Goal: Task Accomplishment & Management: Use online tool/utility

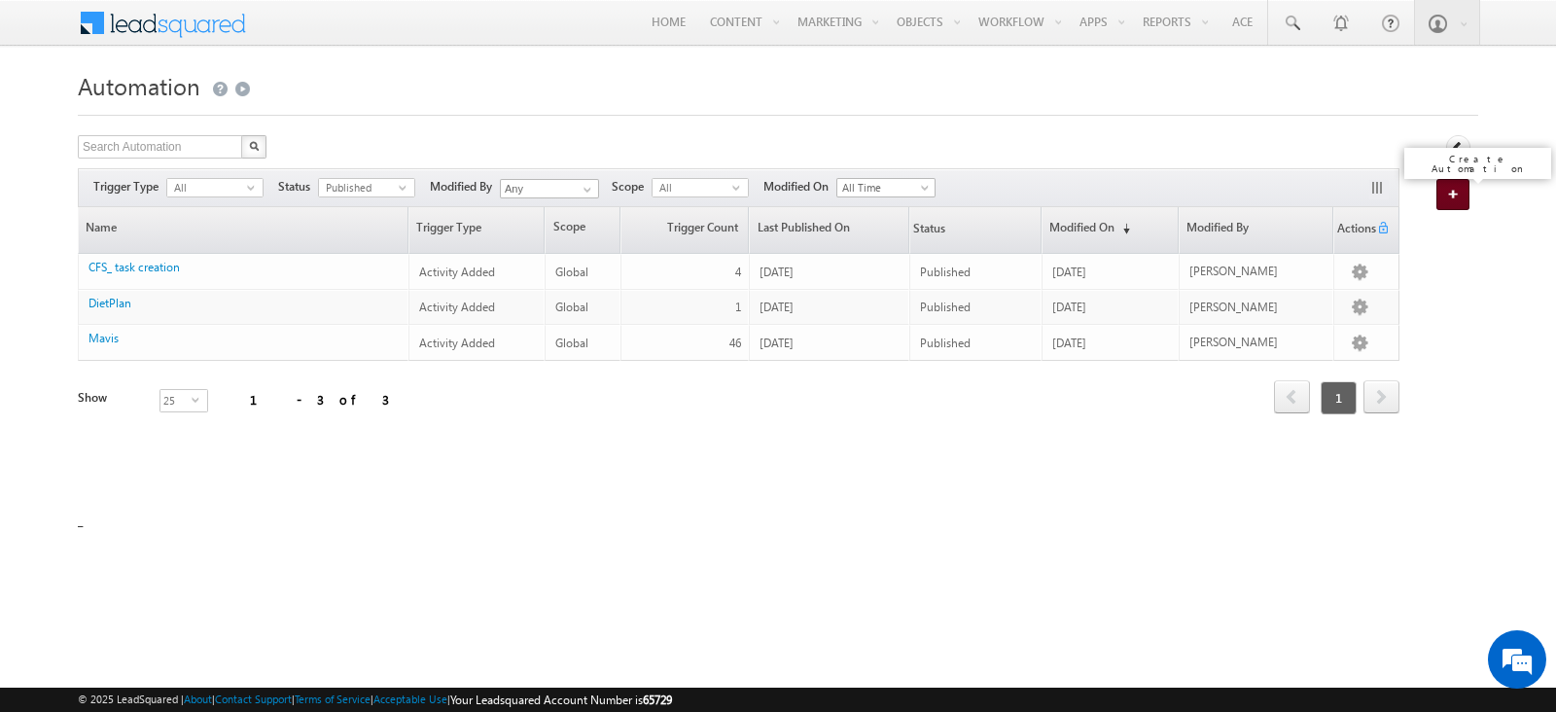
click at [1454, 199] on link "Create Automation" at bounding box center [1452, 194] width 33 height 31
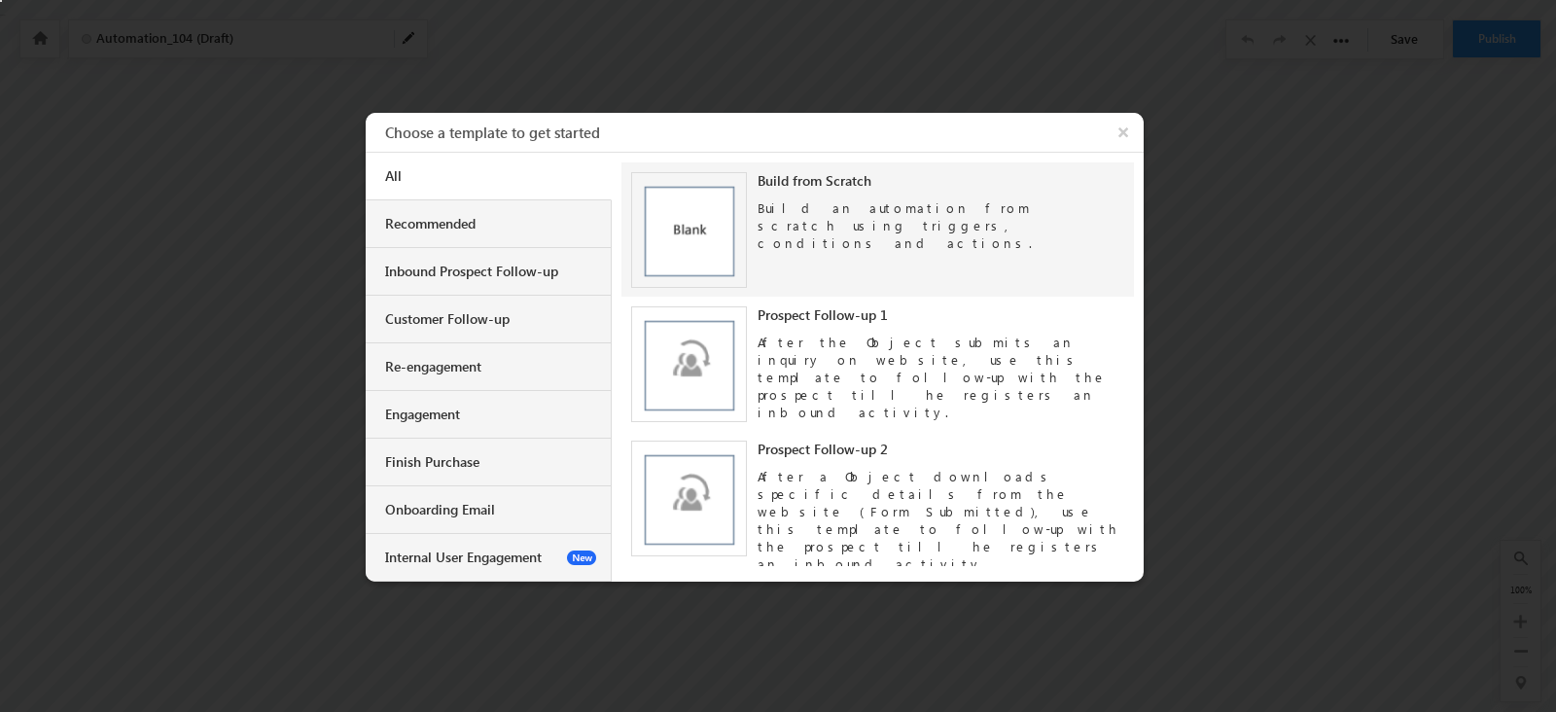
click at [829, 249] on div "Build from Scratch Build an automation from scratch using triggers, conditions …" at bounding box center [877, 229] width 492 height 115
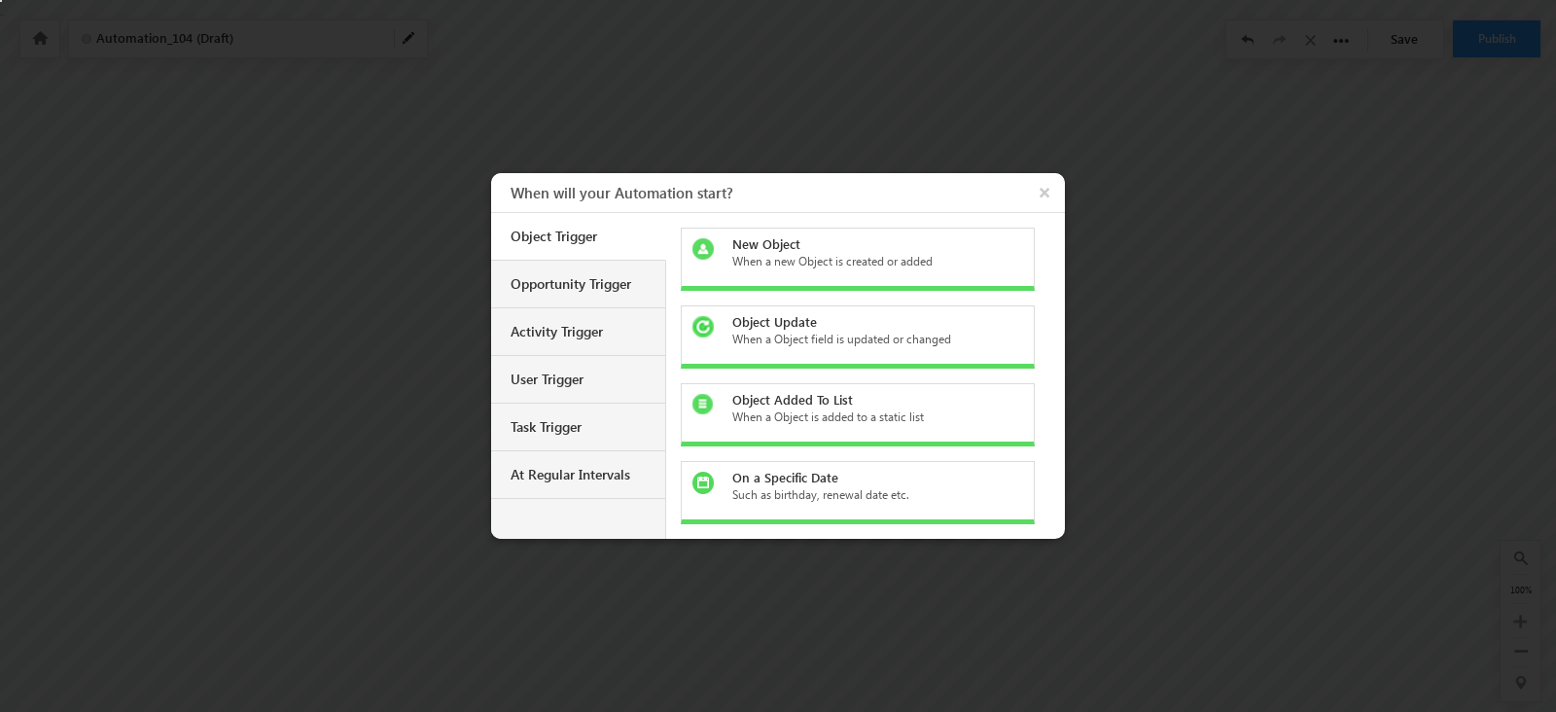
click at [829, 246] on div "New Object" at bounding box center [869, 244] width 274 height 18
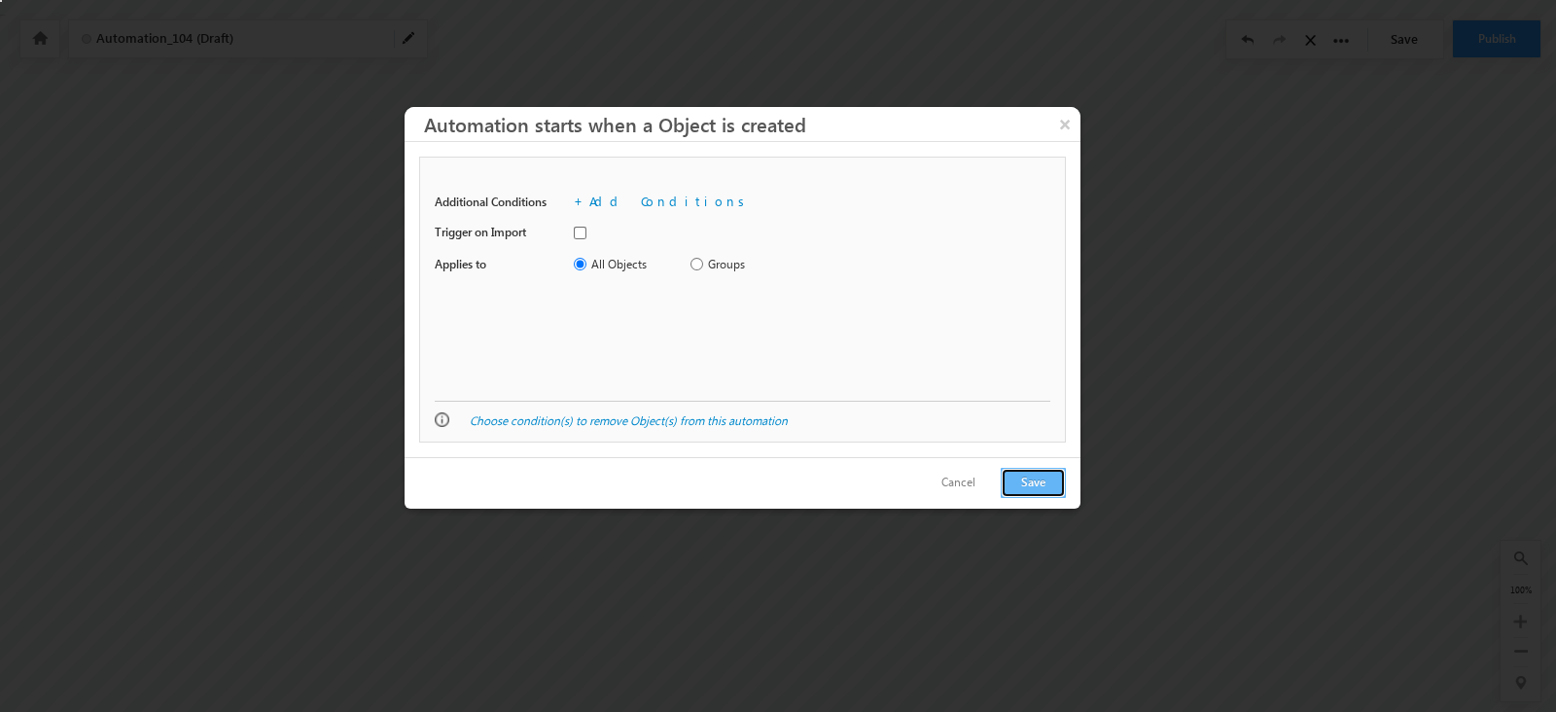
click at [1012, 479] on button "Save" at bounding box center [1033, 483] width 65 height 30
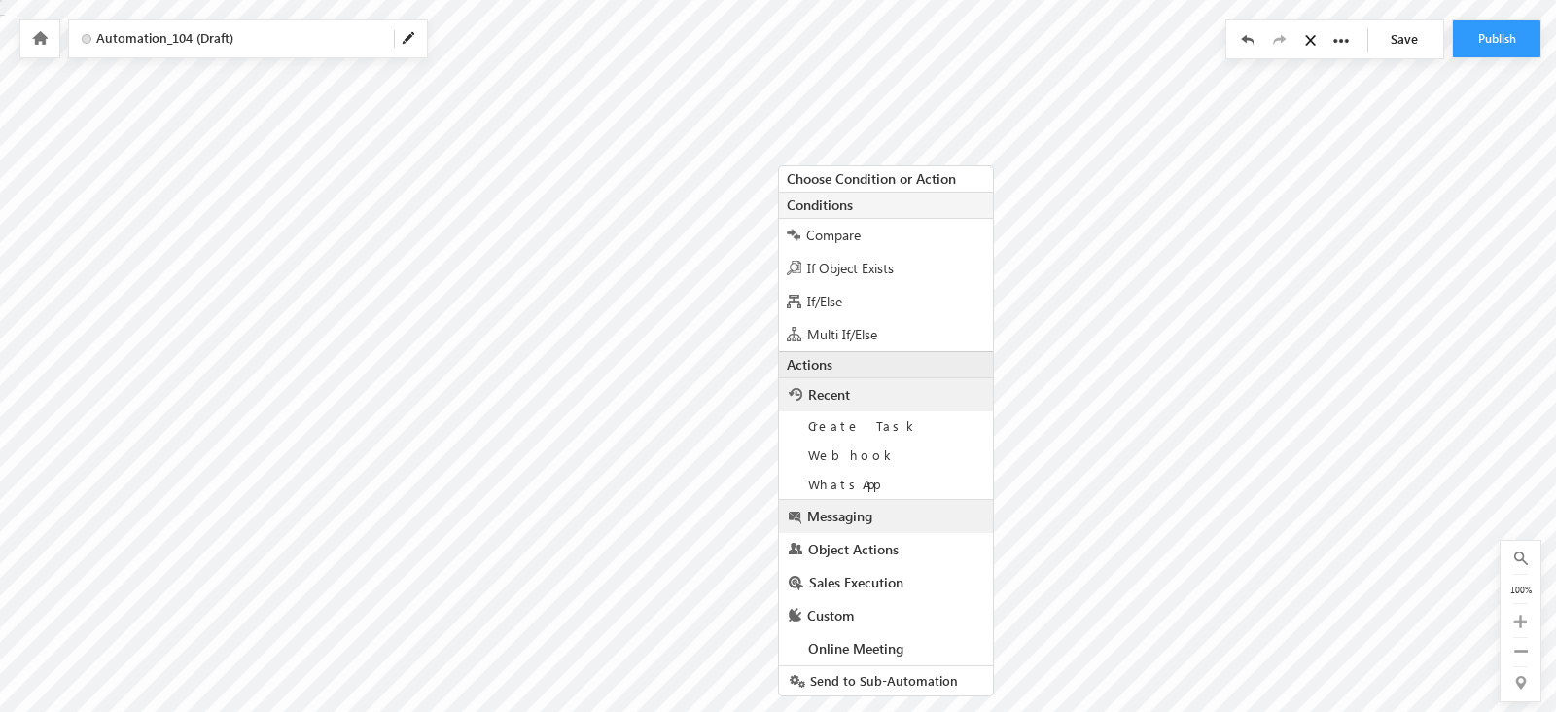
click at [832, 523] on link "Messaging" at bounding box center [886, 516] width 214 height 33
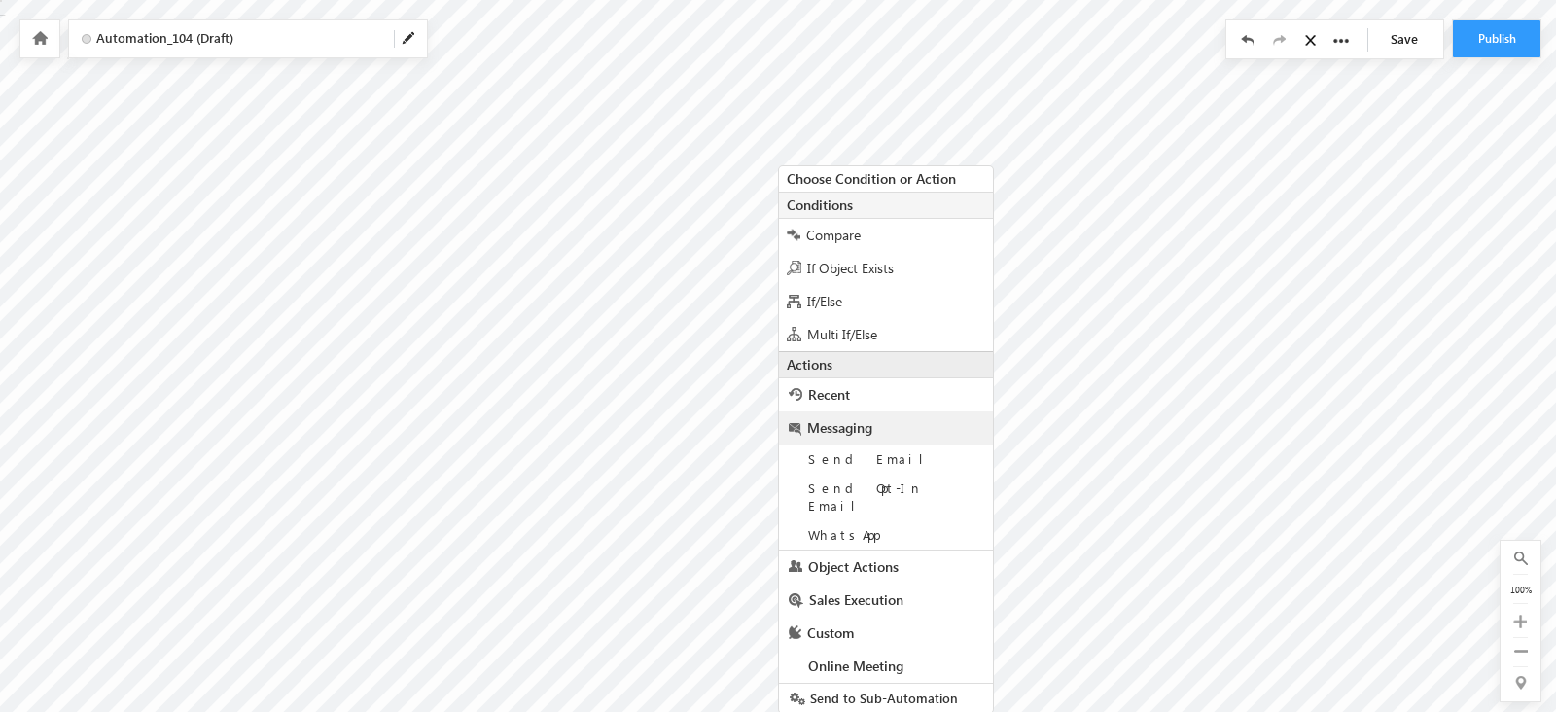
click at [832, 526] on span "WhatsApp" at bounding box center [843, 534] width 71 height 17
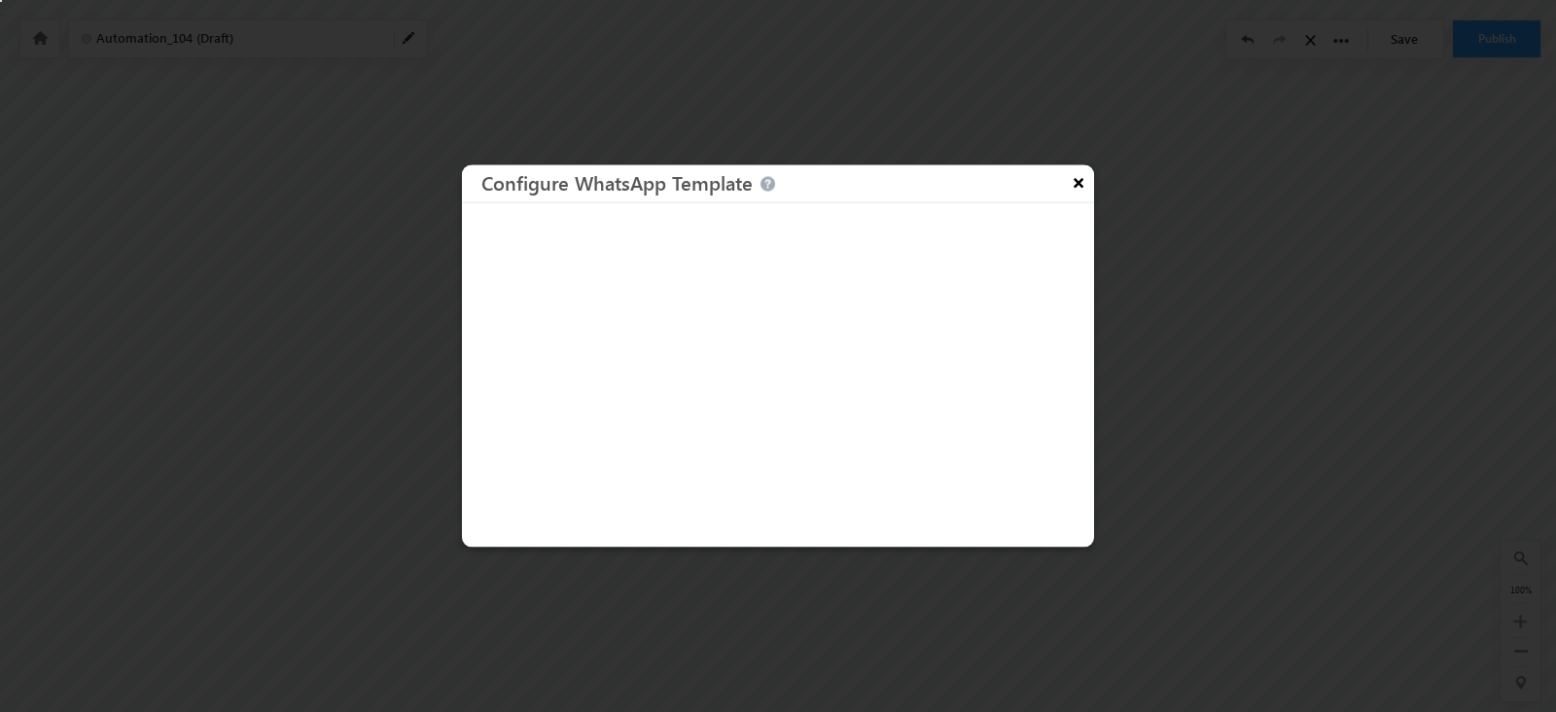
click at [1088, 175] on button "×" at bounding box center [1078, 182] width 31 height 34
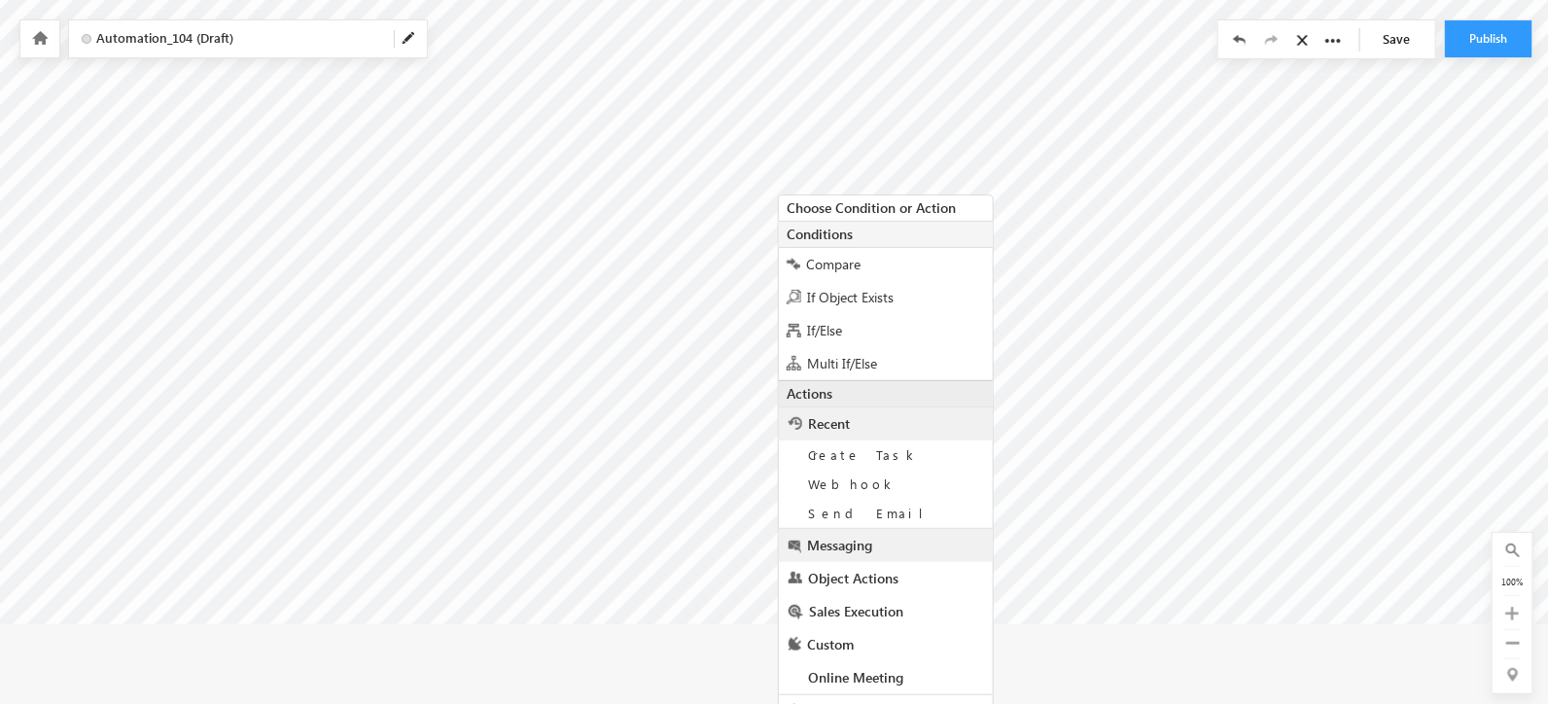
click at [849, 551] on link "Messaging" at bounding box center [886, 545] width 214 height 33
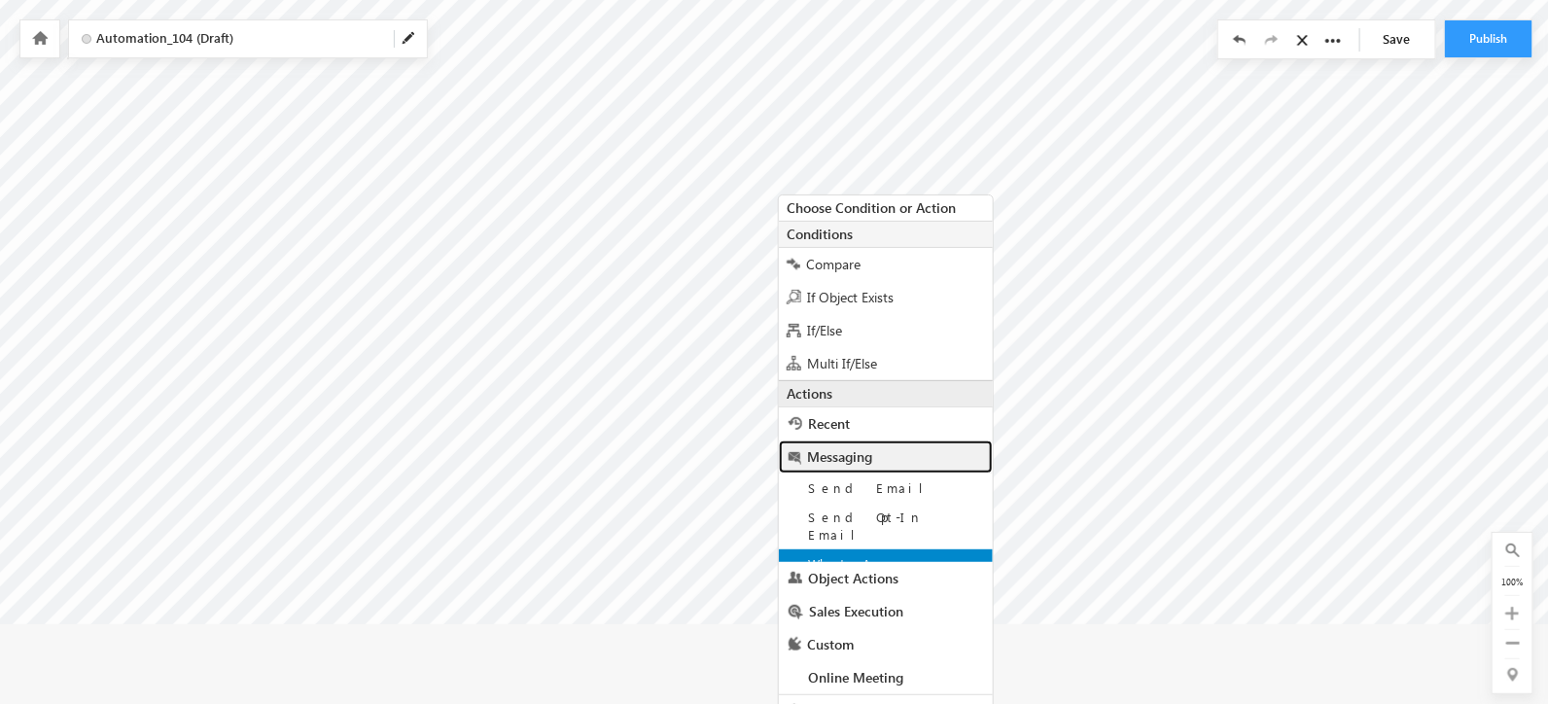
scroll to position [107, 0]
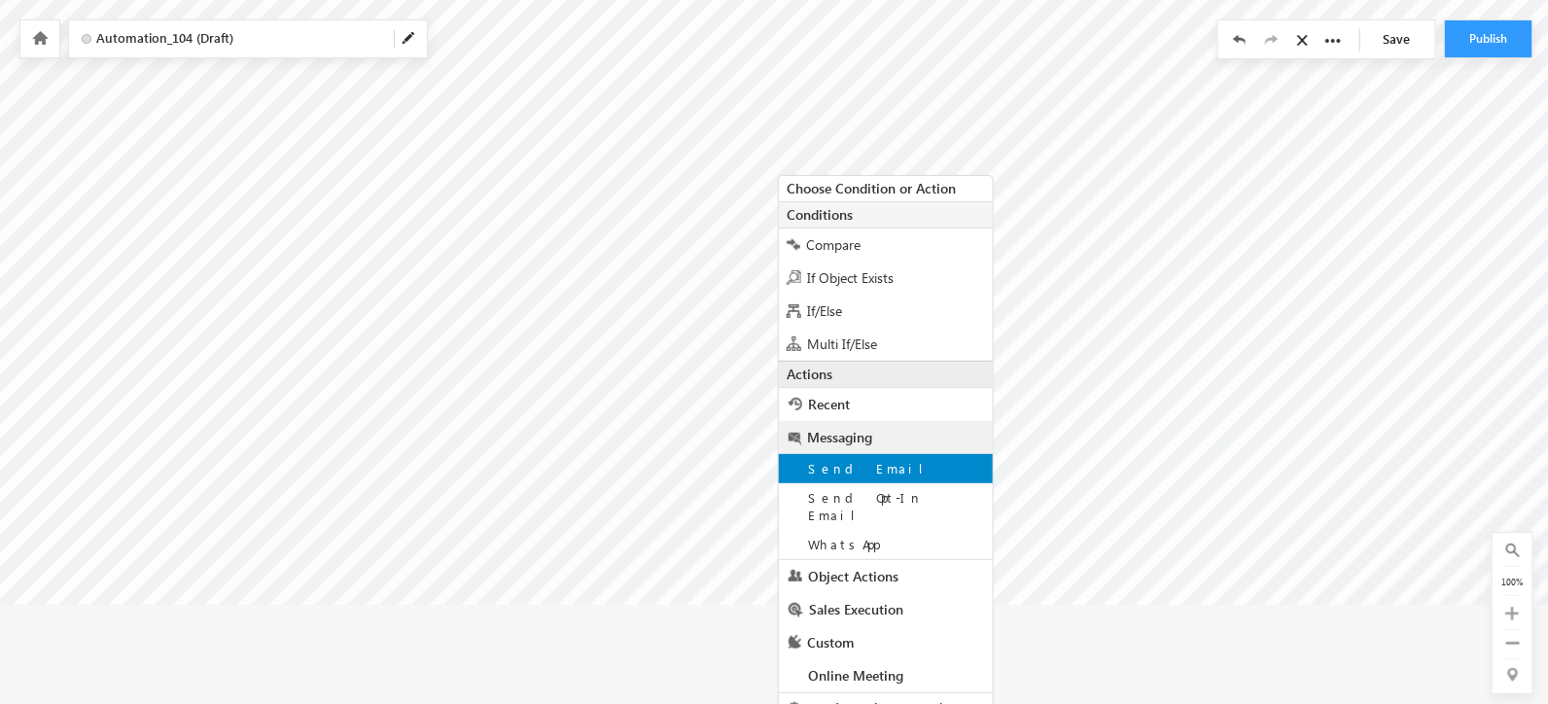
click at [887, 476] on div "Send Email" at bounding box center [886, 468] width 214 height 29
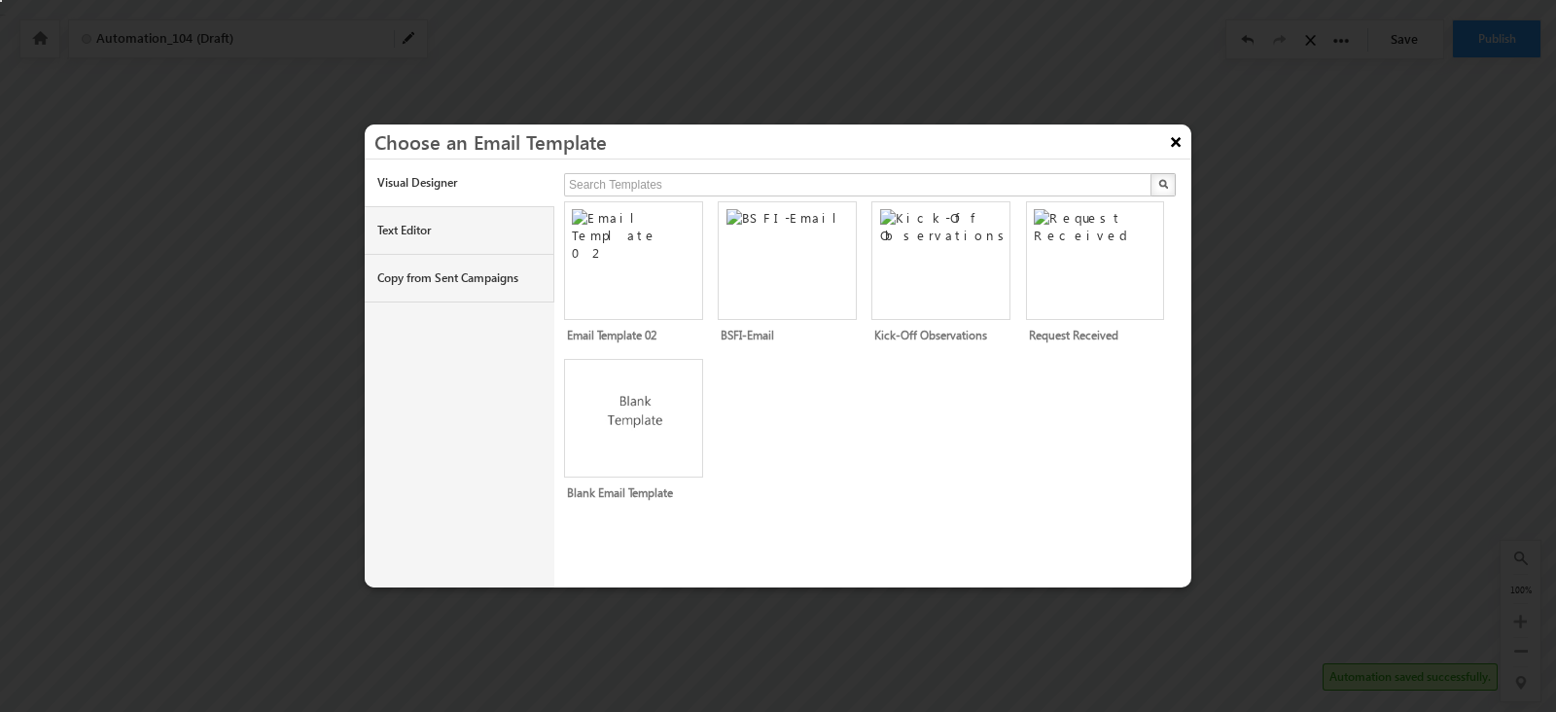
click at [1177, 139] on button "×" at bounding box center [1175, 141] width 31 height 34
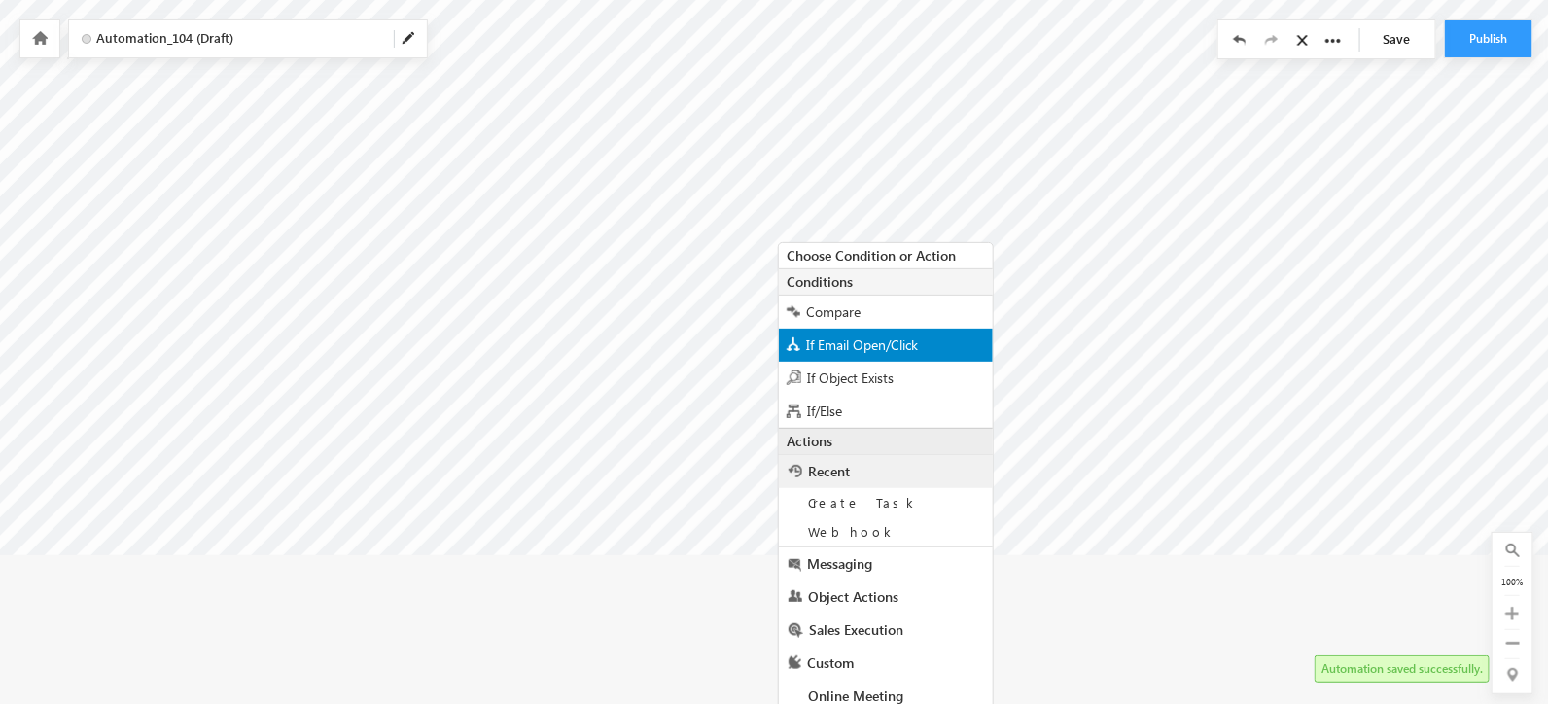
scroll to position [158, 0]
click at [904, 342] on span "If Email Open/Click" at bounding box center [862, 344] width 112 height 18
radio input "true"
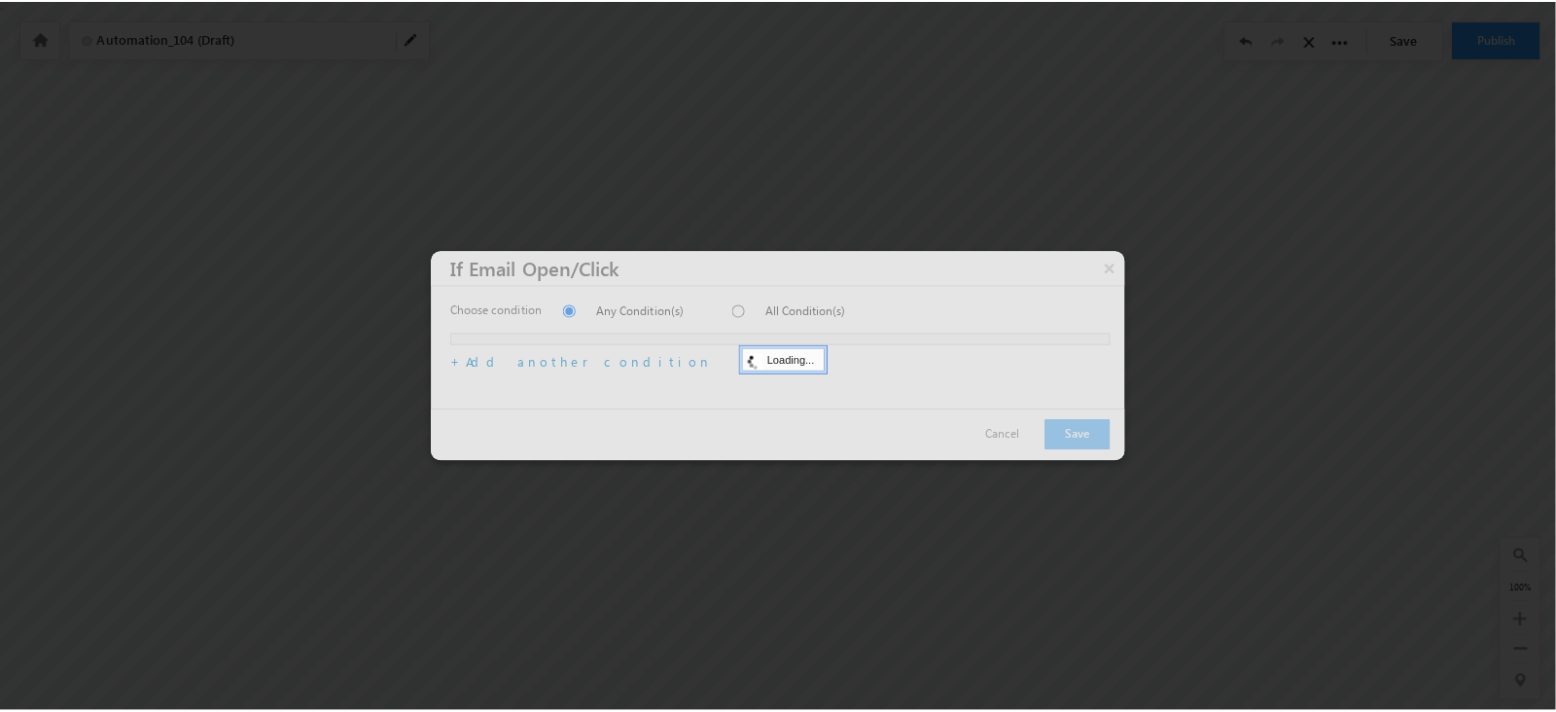
scroll to position [0, 0]
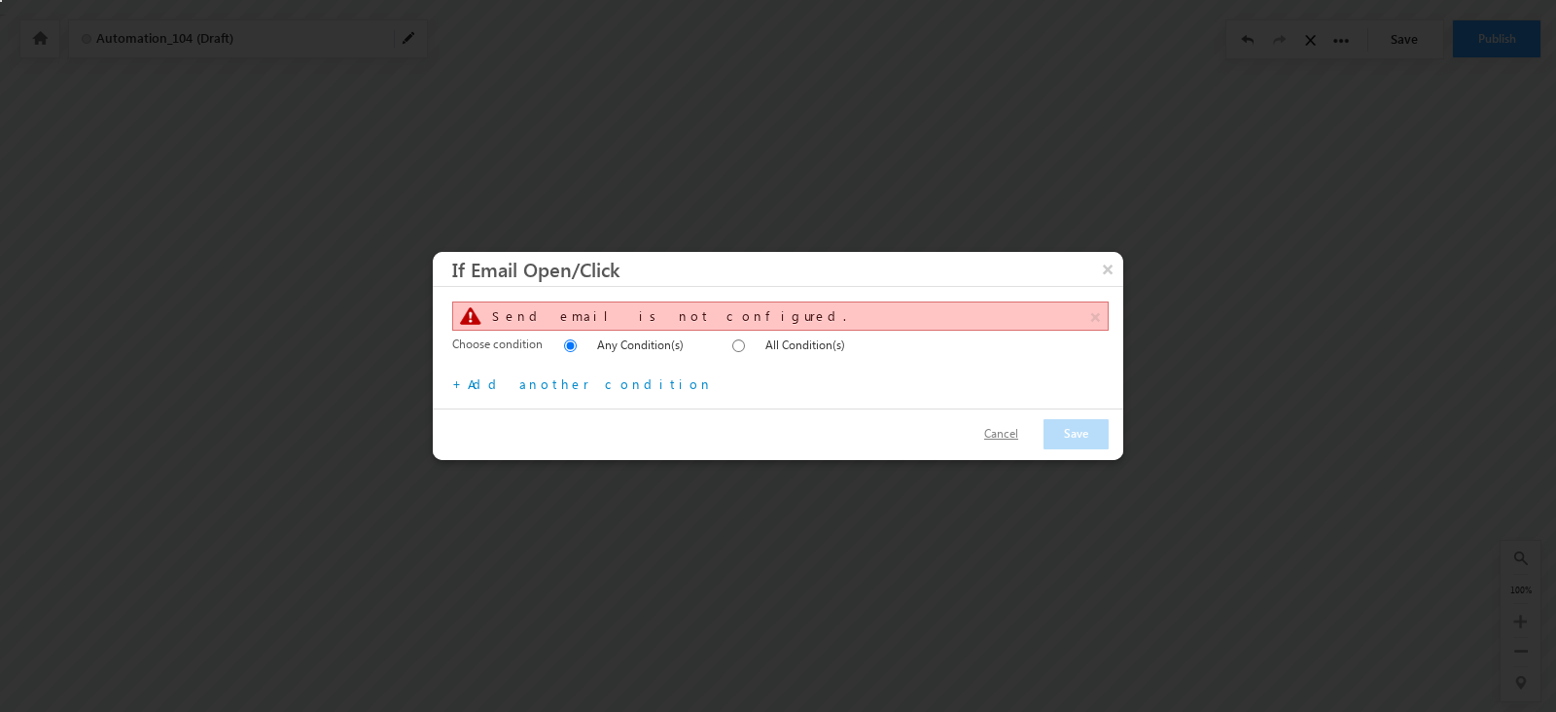
click at [1026, 433] on button "Cancel" at bounding box center [1001, 434] width 73 height 28
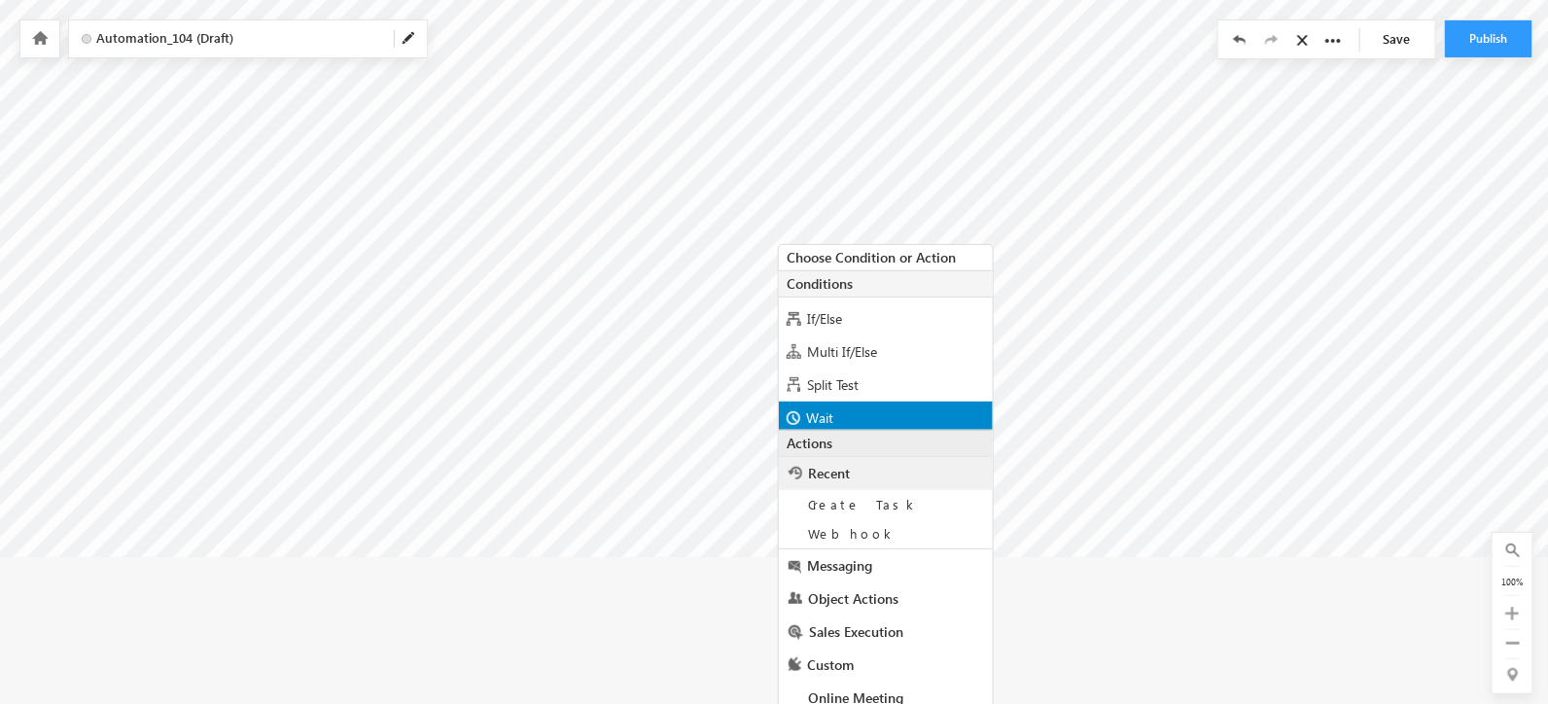
scroll to position [92, 0]
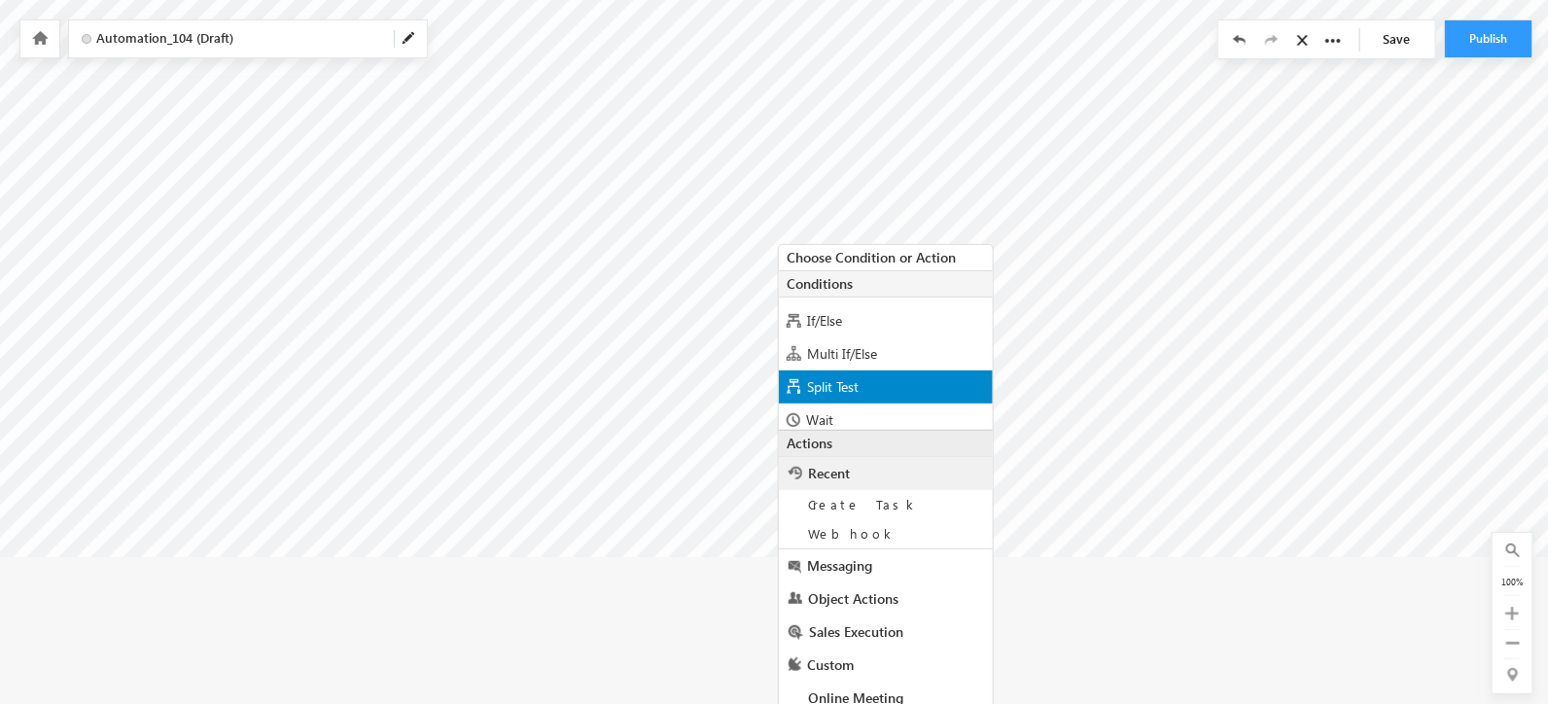
click at [844, 391] on span "Split Test" at bounding box center [833, 386] width 52 height 18
radio input "true"
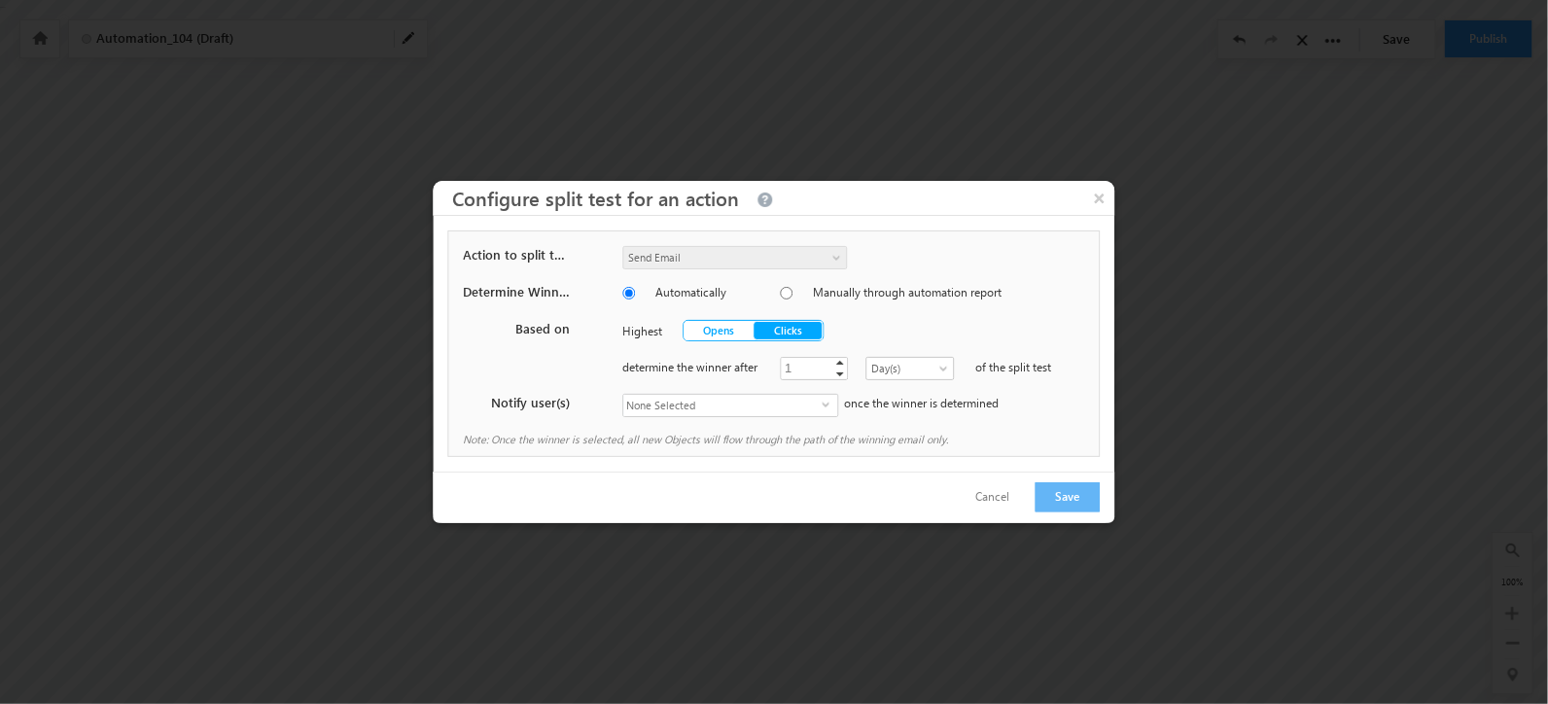
scroll to position [0, 0]
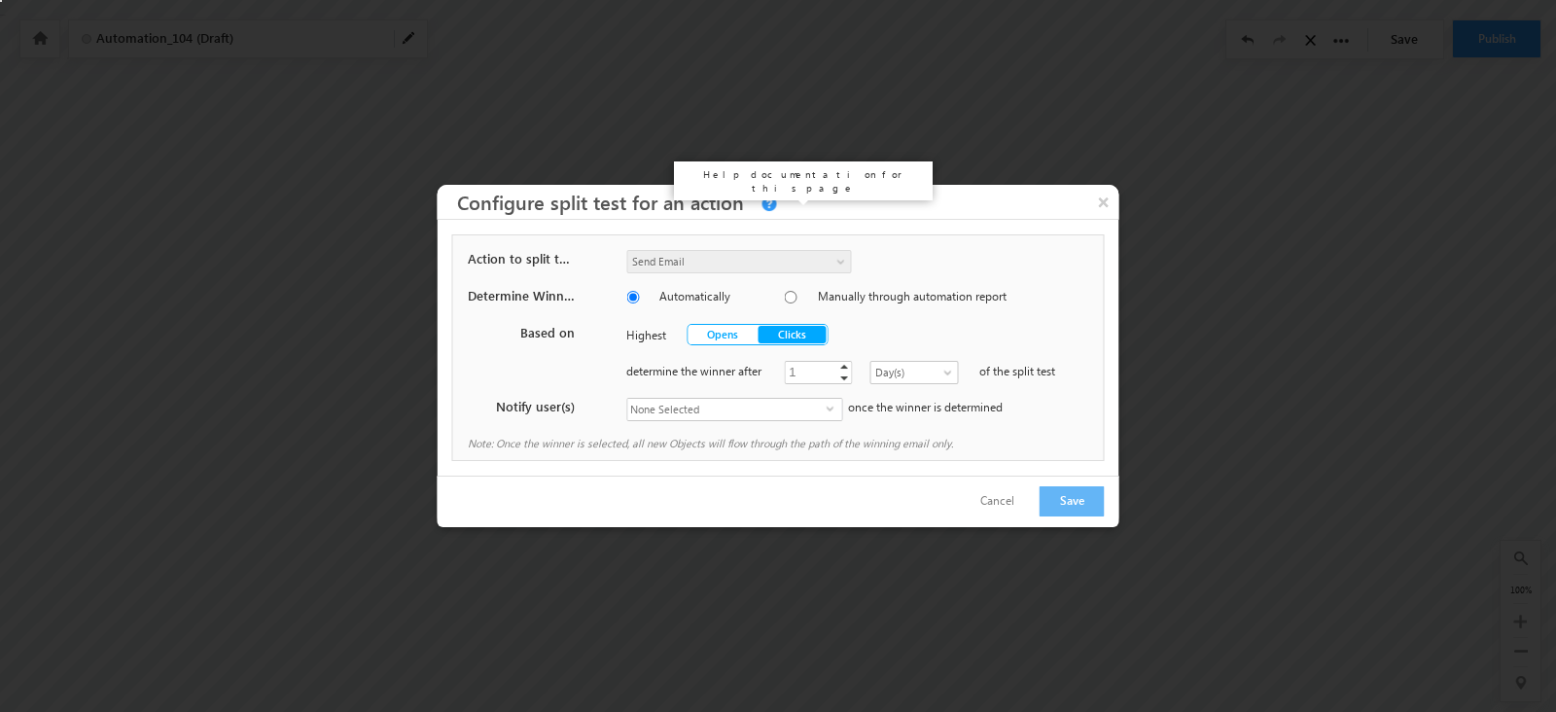
click at [759, 208] on link at bounding box center [768, 204] width 18 height 16
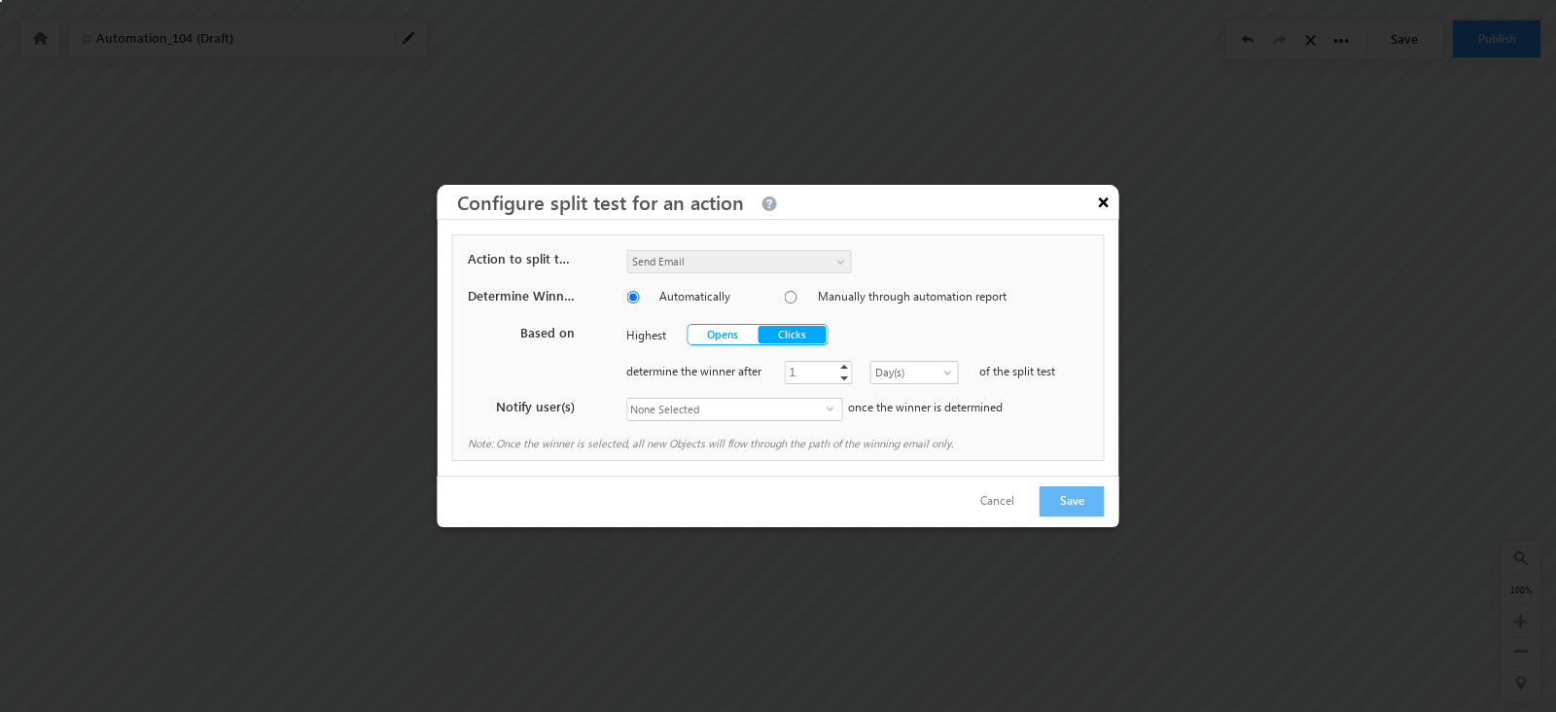
click at [1109, 200] on button "×" at bounding box center [1103, 202] width 31 height 34
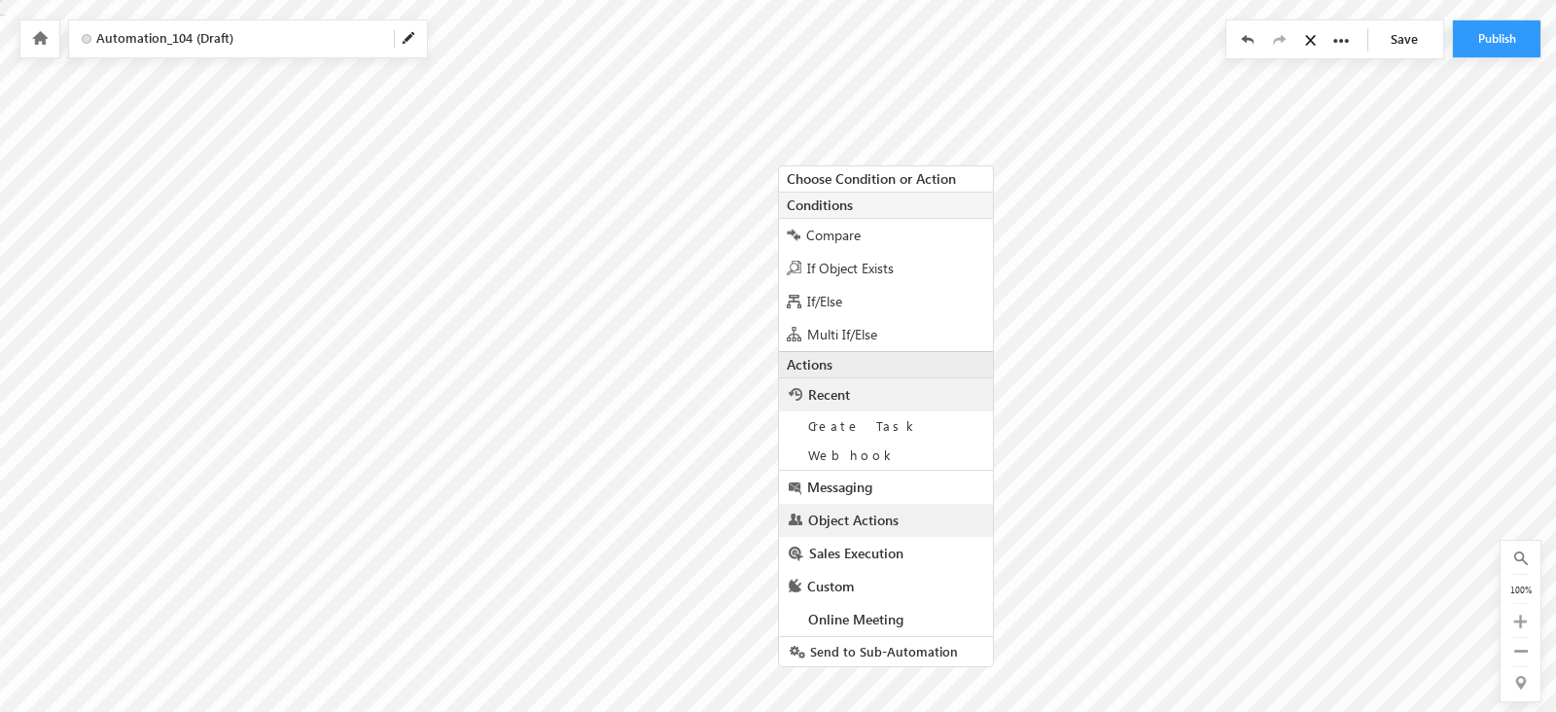
click at [893, 522] on span "Object Actions" at bounding box center [853, 520] width 90 height 18
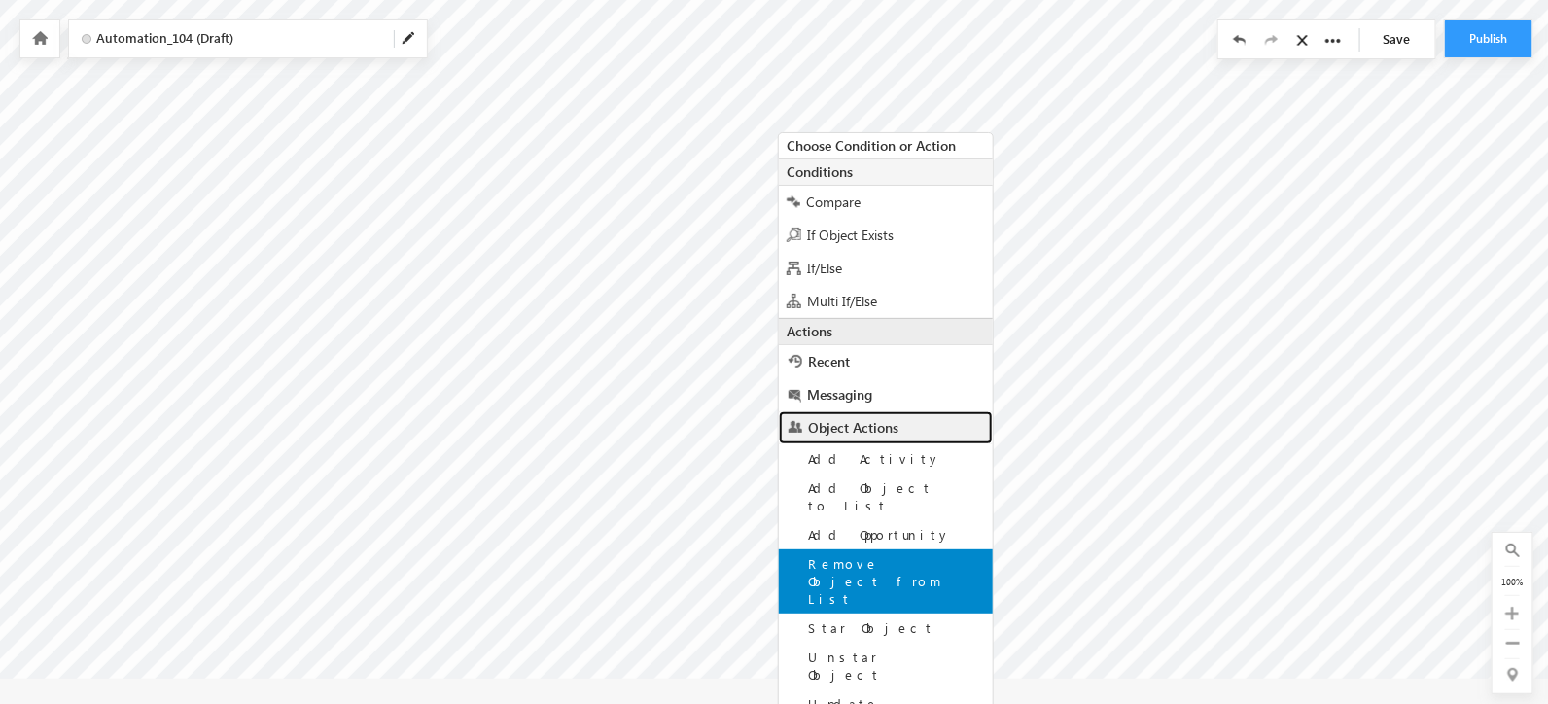
scroll to position [107, 0]
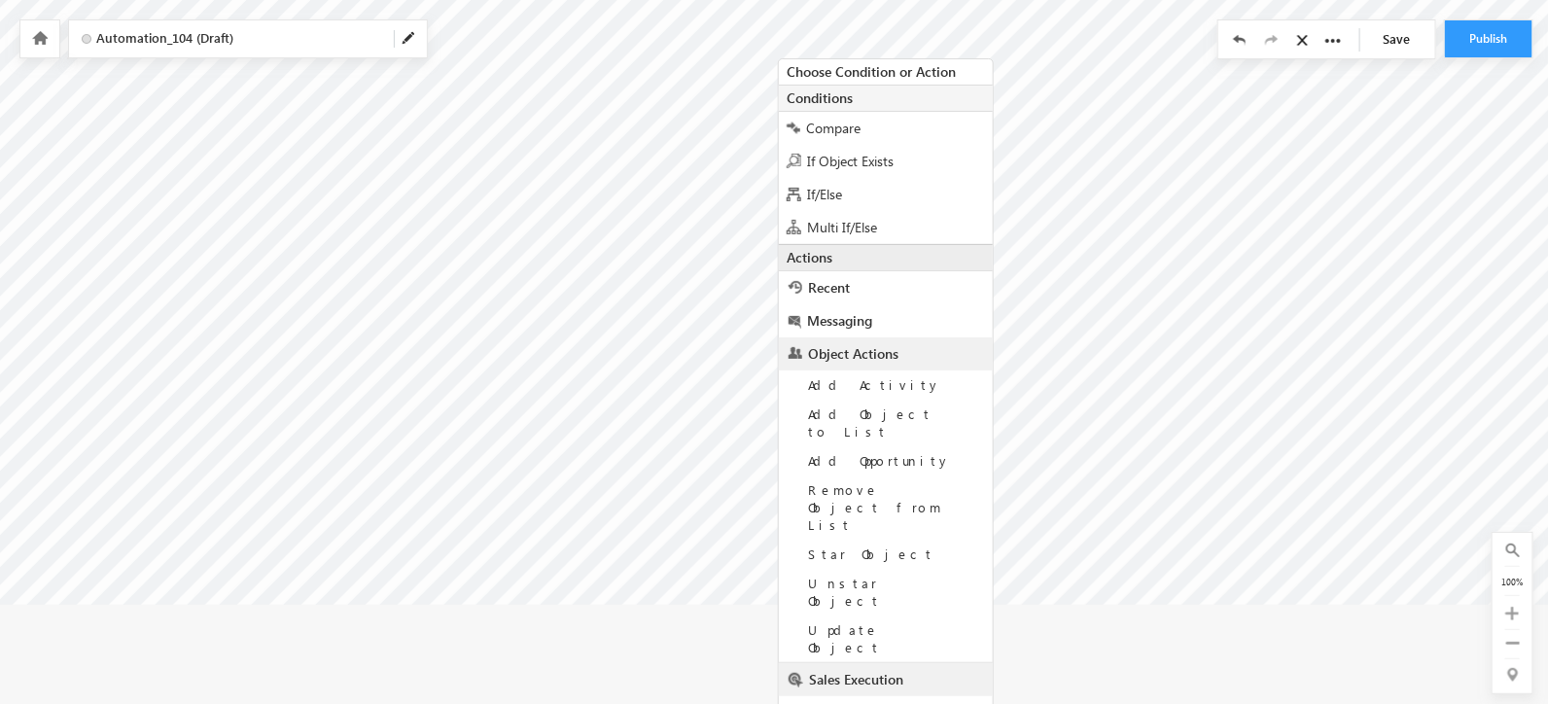
click at [885, 670] on span "Sales Execution" at bounding box center [856, 679] width 94 height 18
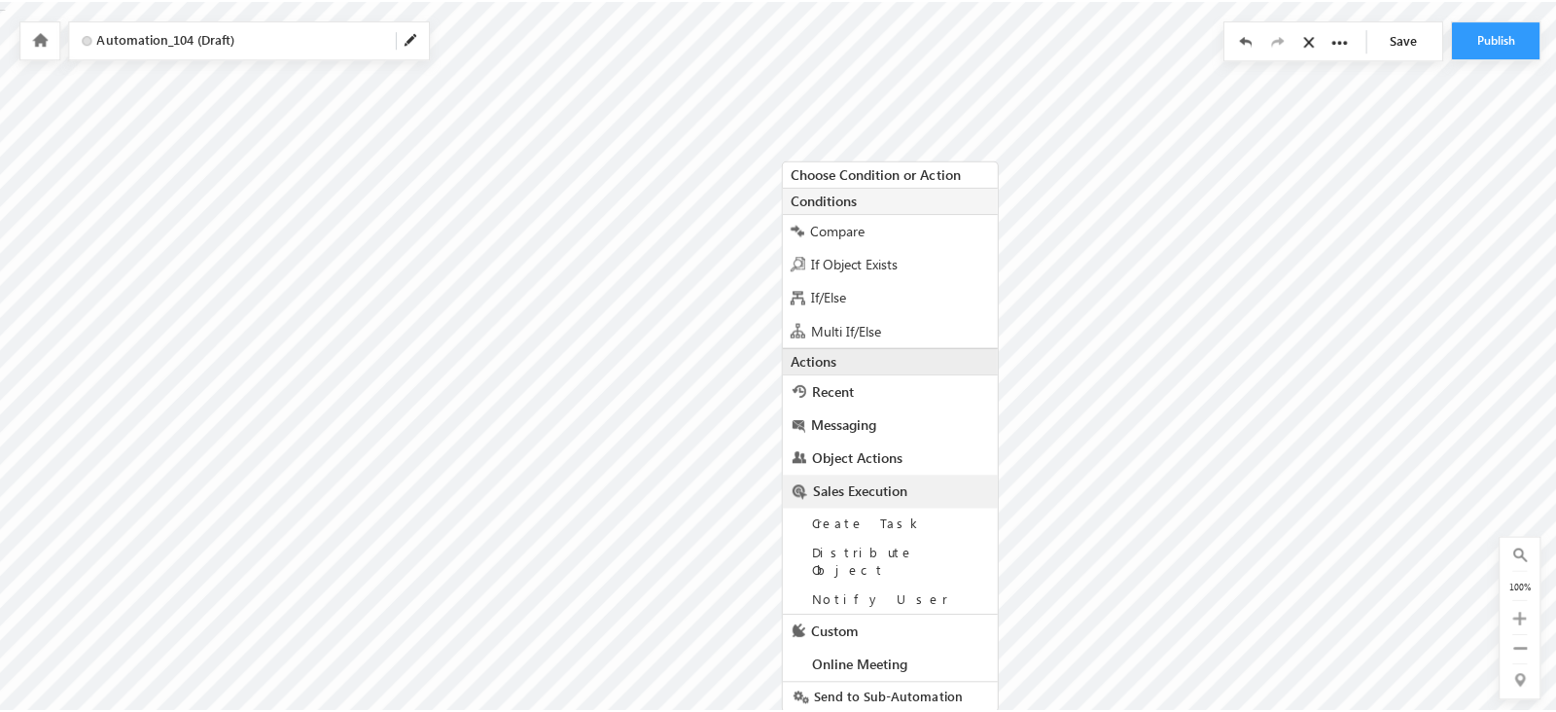
scroll to position [0, 0]
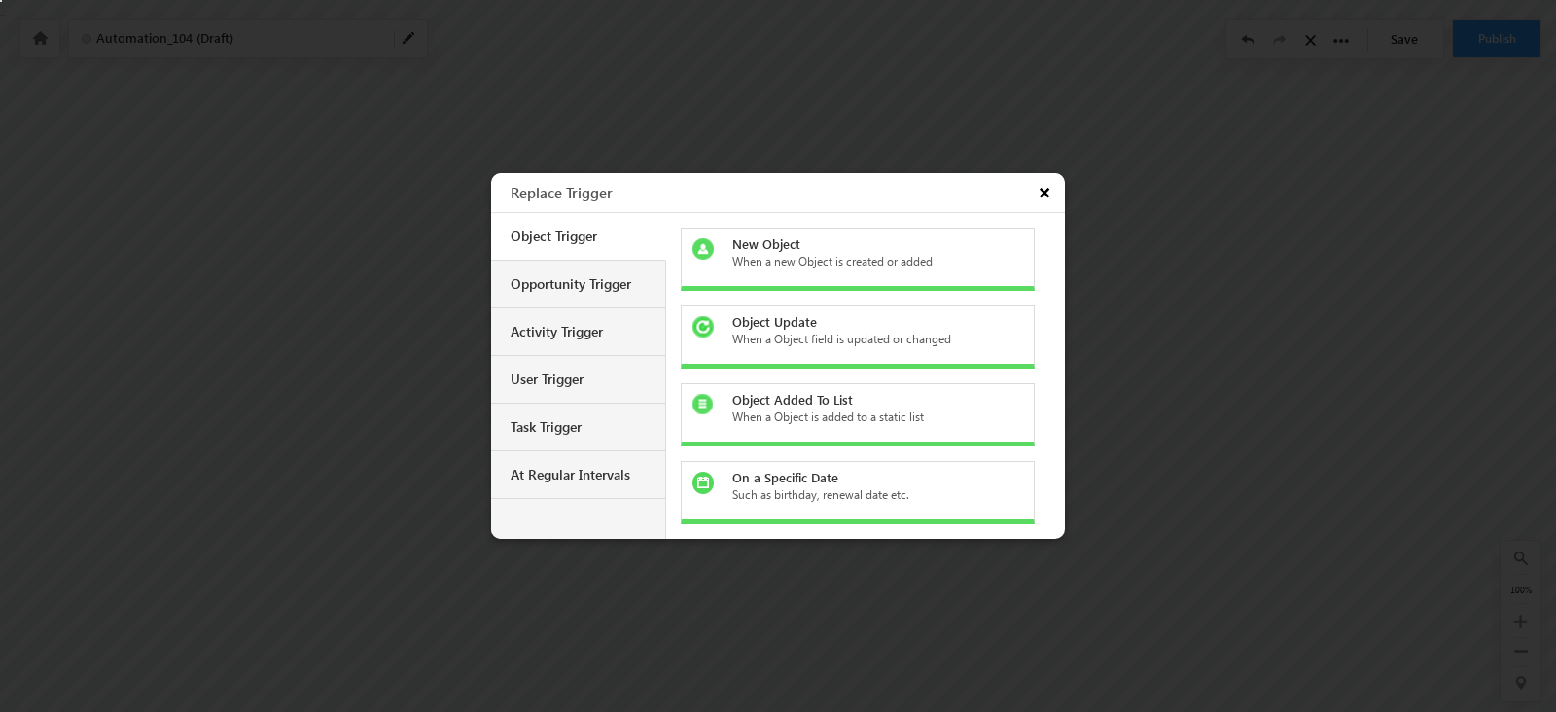
click at [1039, 186] on button "×" at bounding box center [1047, 192] width 36 height 39
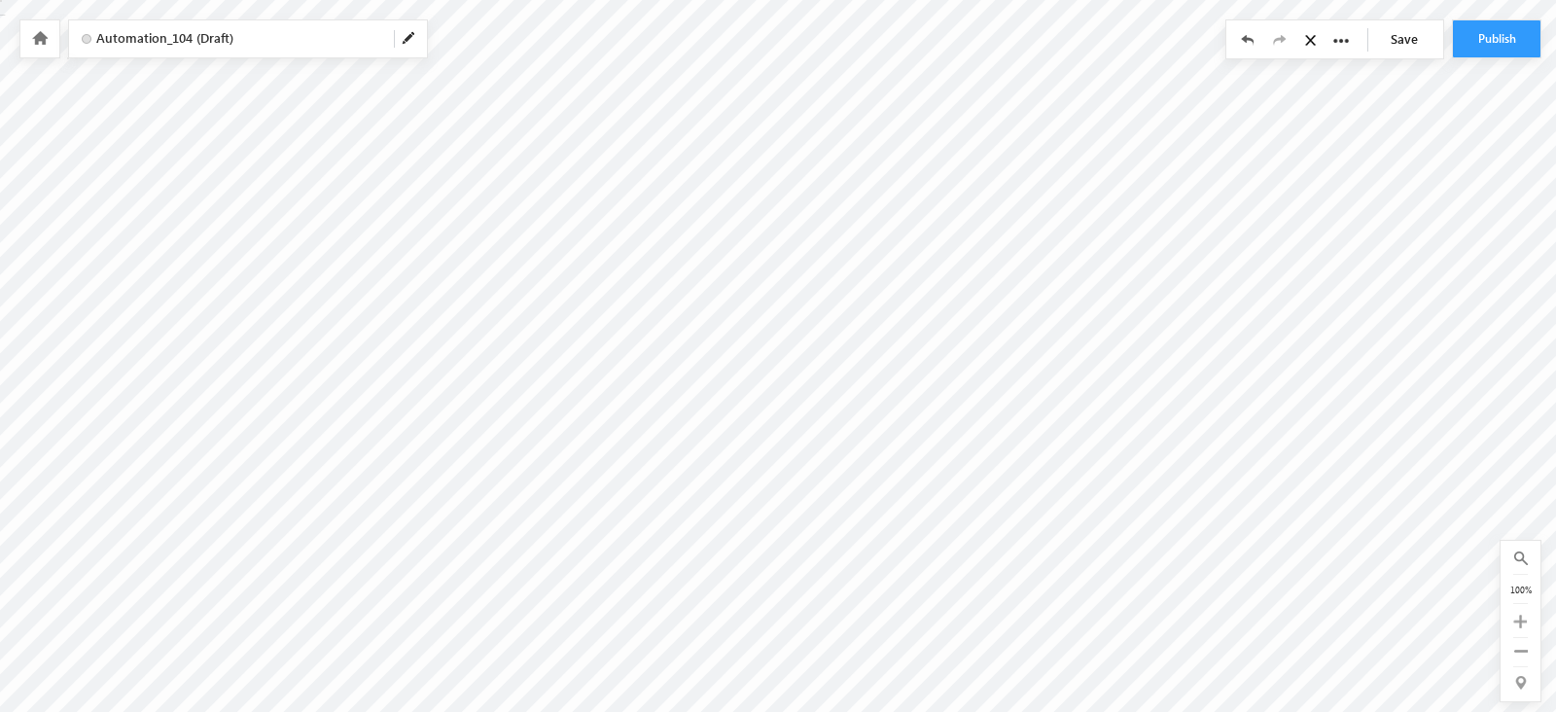
click at [49, 37] on div at bounding box center [39, 38] width 39 height 37
click at [44, 37] on icon at bounding box center [40, 38] width 16 height 14
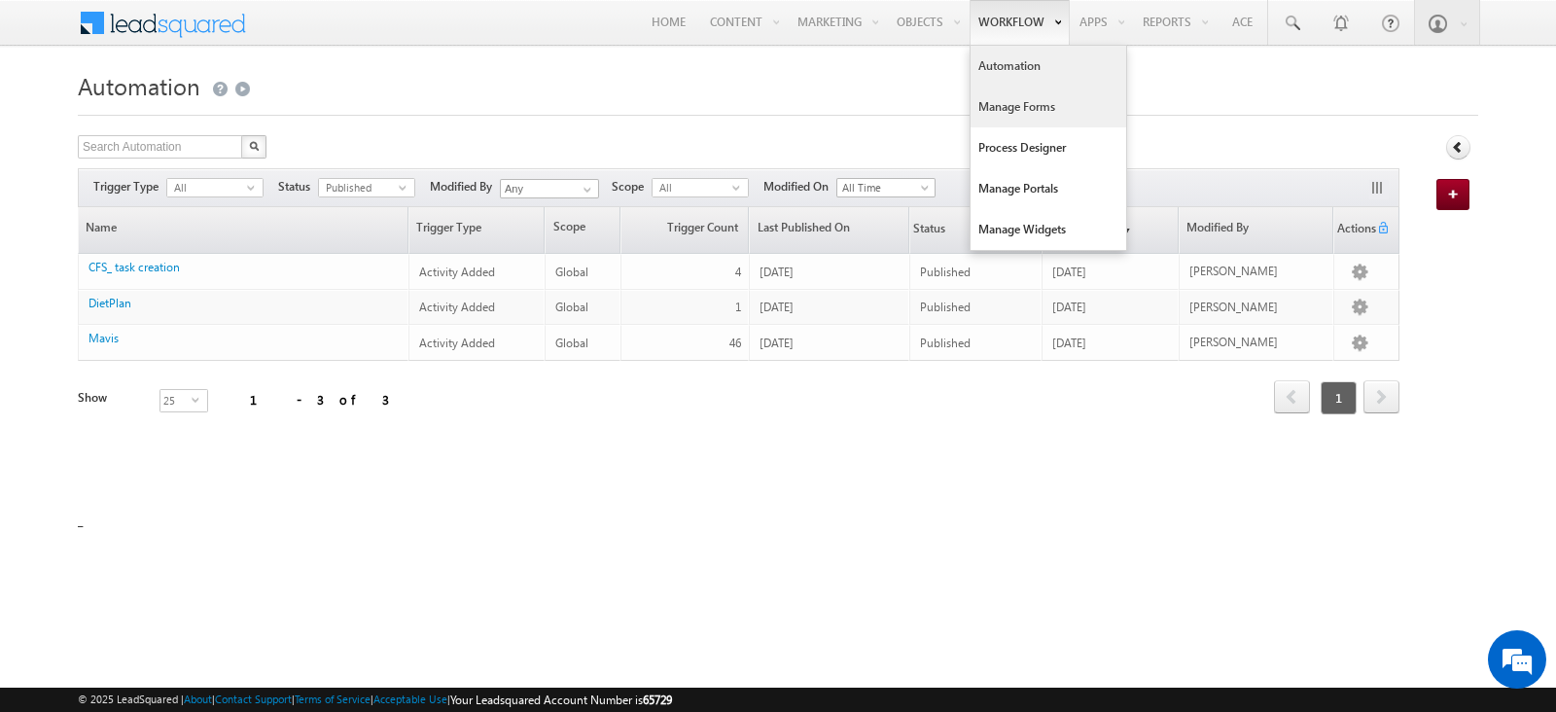
click at [1024, 92] on link "Manage Forms" at bounding box center [1048, 107] width 156 height 41
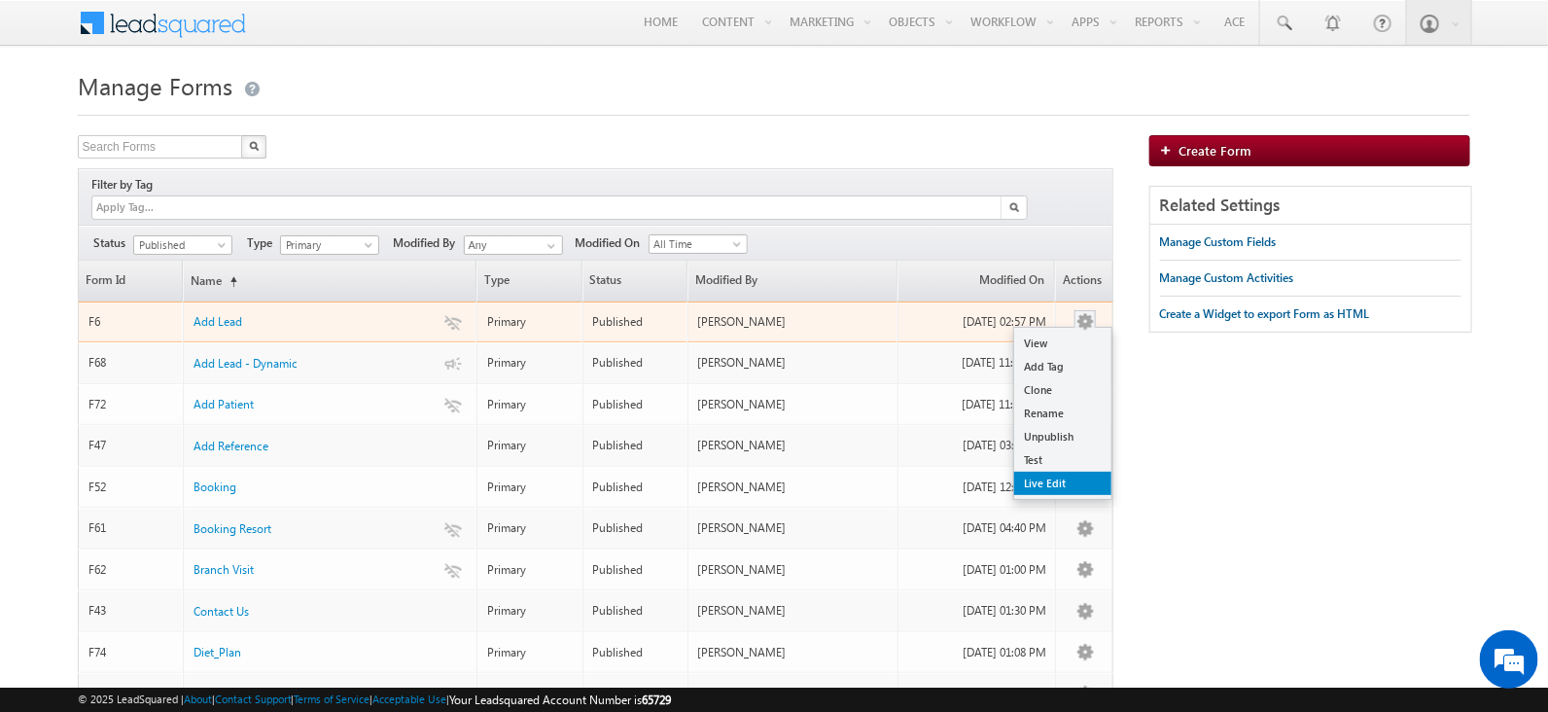
click at [1067, 472] on link "Live Edit" at bounding box center [1062, 483] width 97 height 23
